Goal: Navigation & Orientation: Find specific page/section

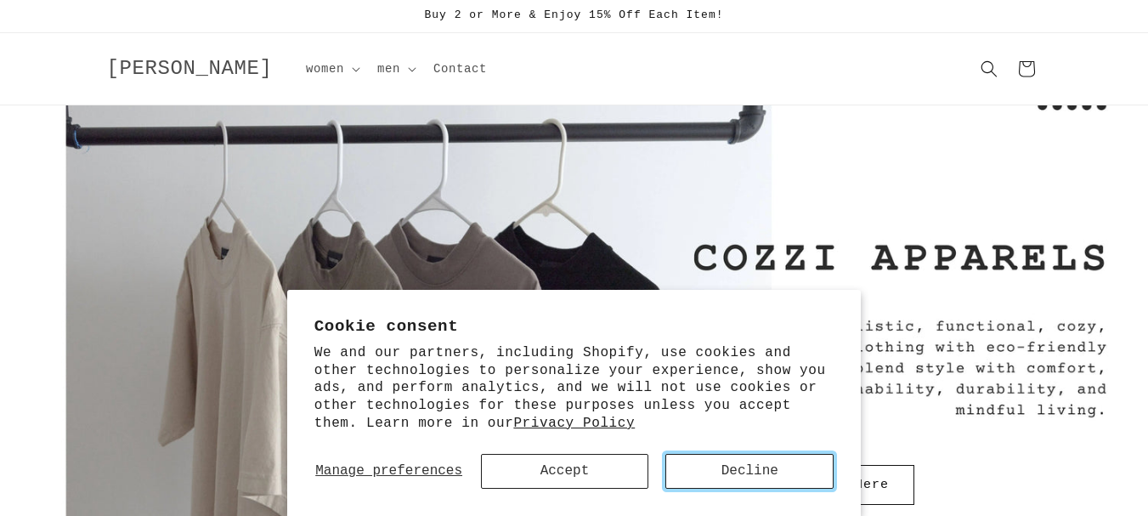
click at [746, 474] on button "Decline" at bounding box center [750, 471] width 168 height 35
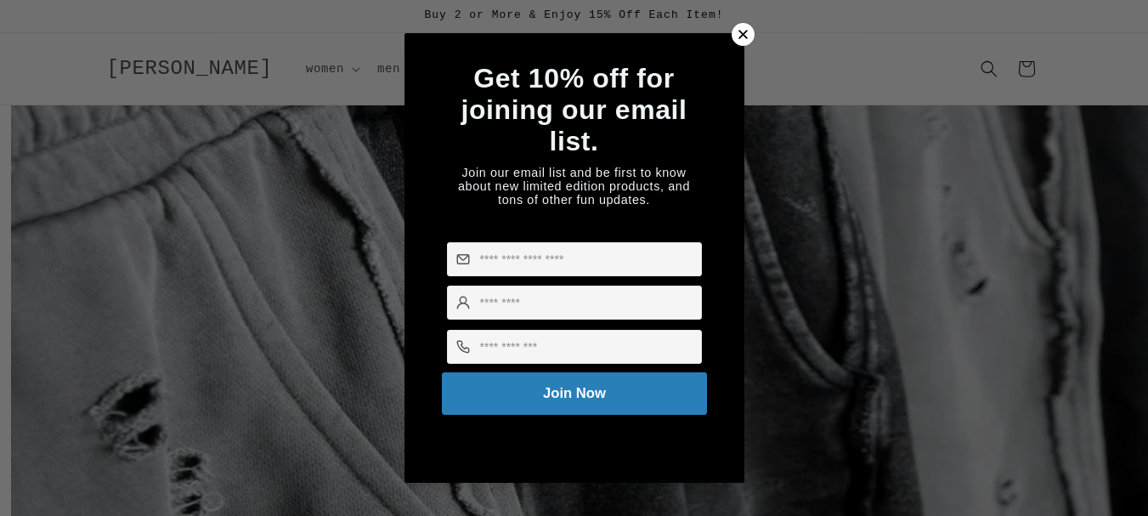
scroll to position [0, 1148]
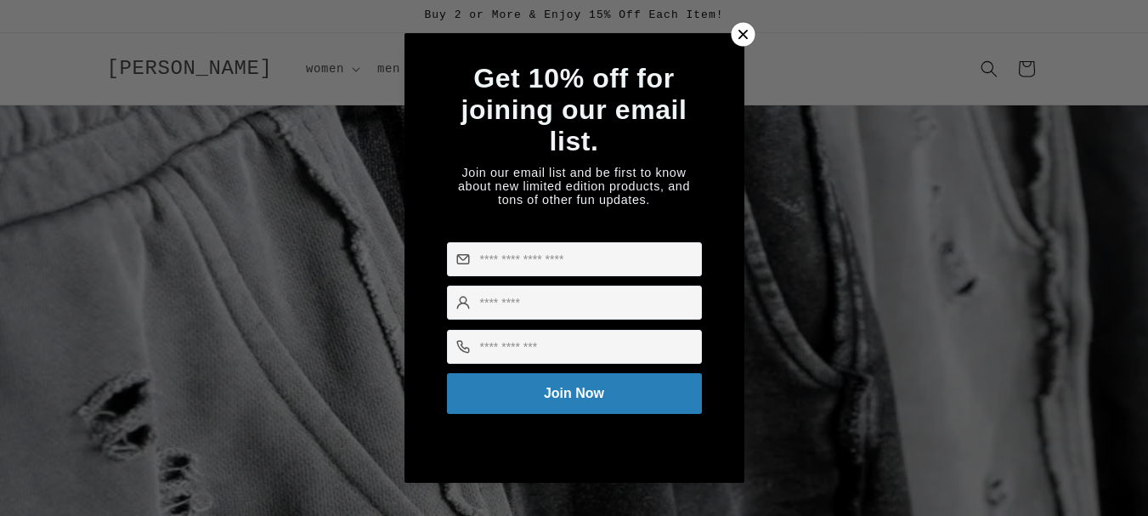
click at [748, 27] on icon at bounding box center [743, 35] width 19 height 19
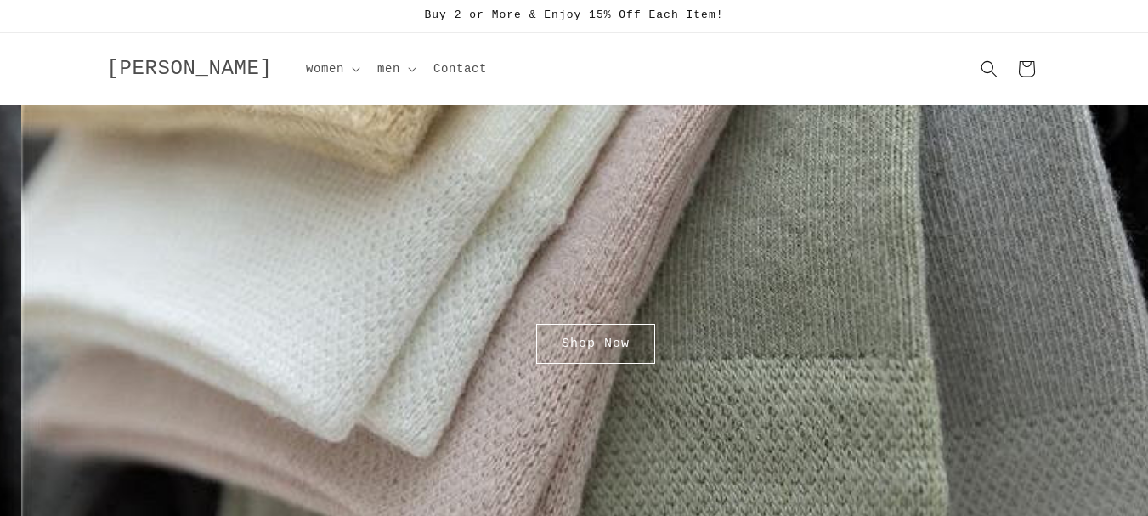
scroll to position [0, 2297]
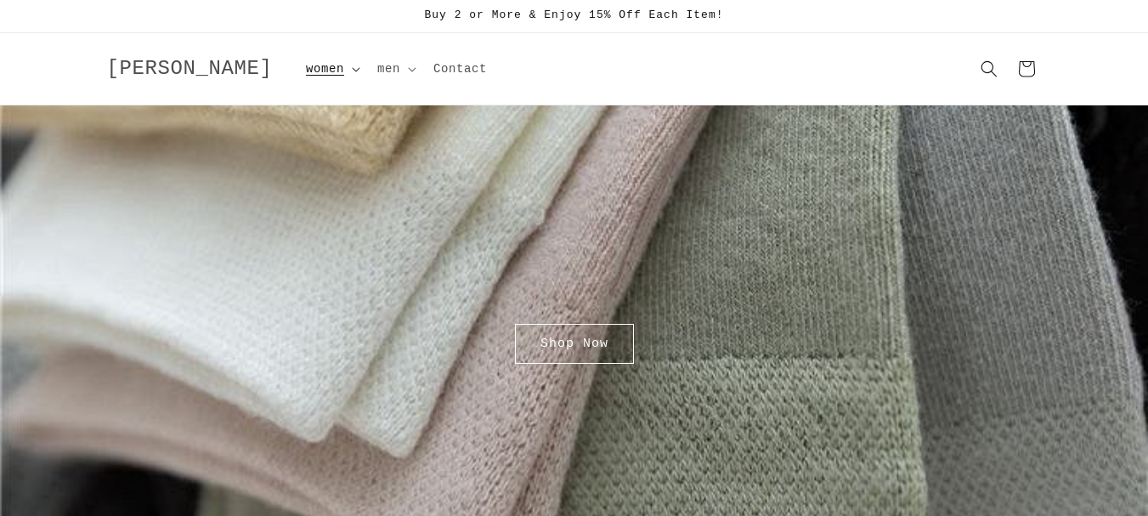
click at [306, 66] on span "women" at bounding box center [325, 68] width 38 height 15
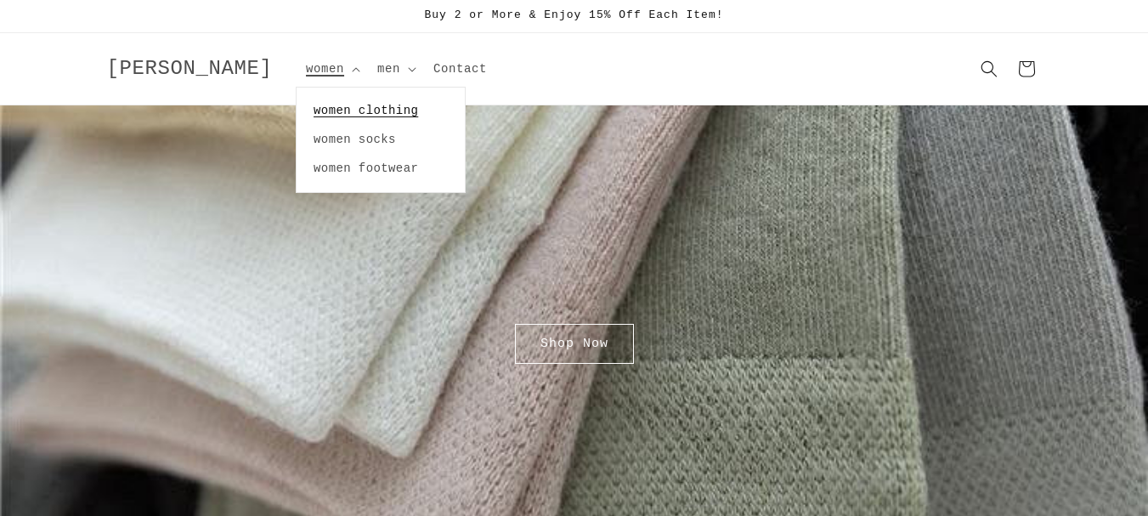
click at [297, 105] on link "women clothing" at bounding box center [381, 110] width 168 height 29
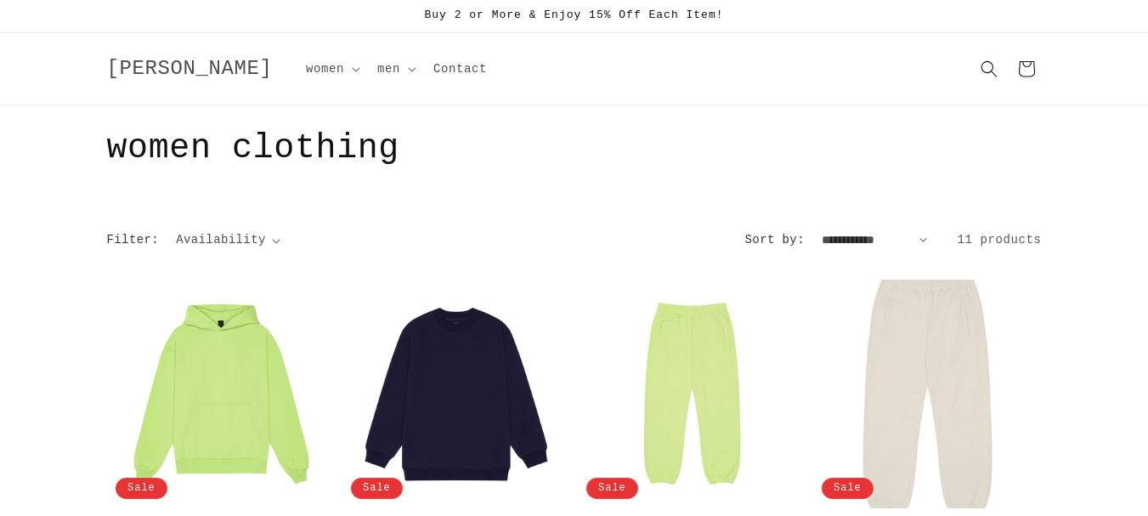
click at [927, 241] on icon at bounding box center [924, 240] width 8 height 18
